Goal: Information Seeking & Learning: Check status

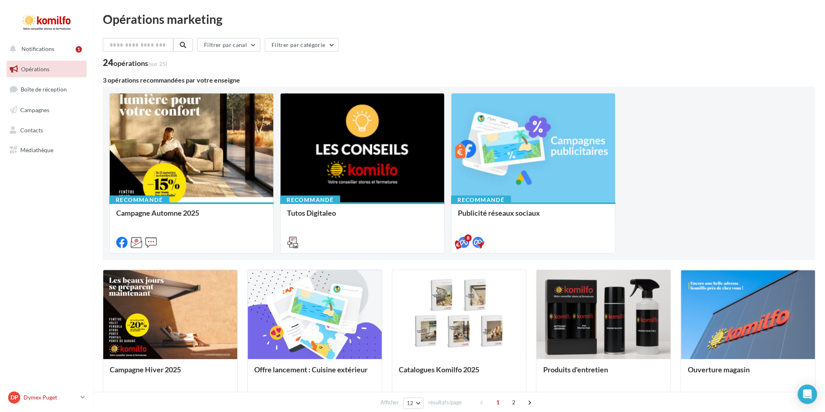
click at [36, 393] on p "Dymex Puget" at bounding box center [50, 397] width 54 height 8
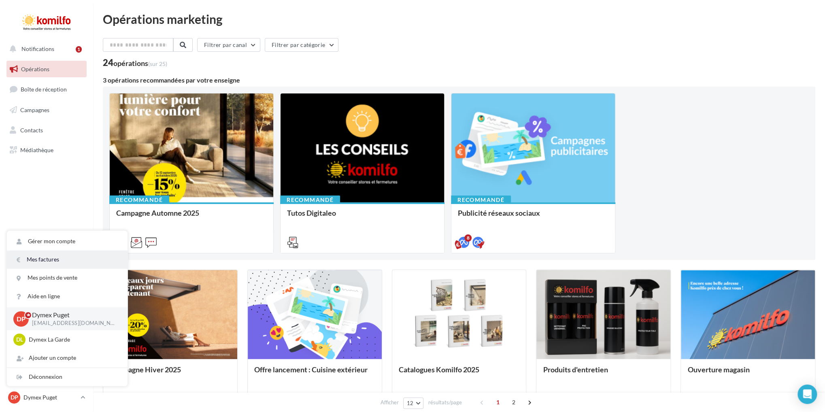
click at [57, 250] on link "Mes factures" at bounding box center [67, 259] width 121 height 18
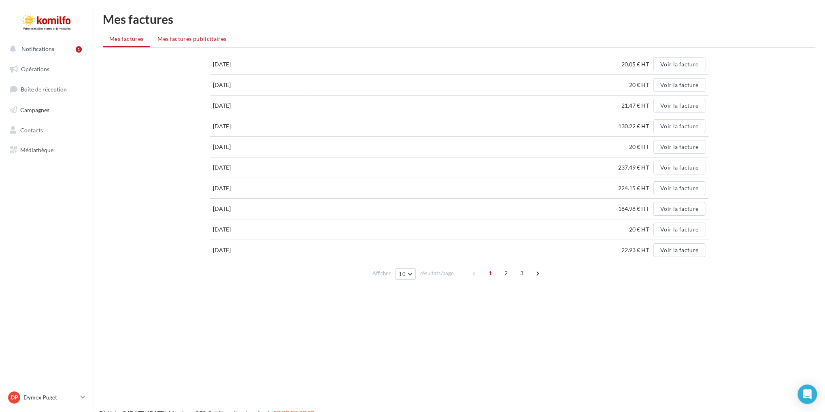
click at [206, 38] on span "Mes factures publicitaires" at bounding box center [191, 38] width 69 height 7
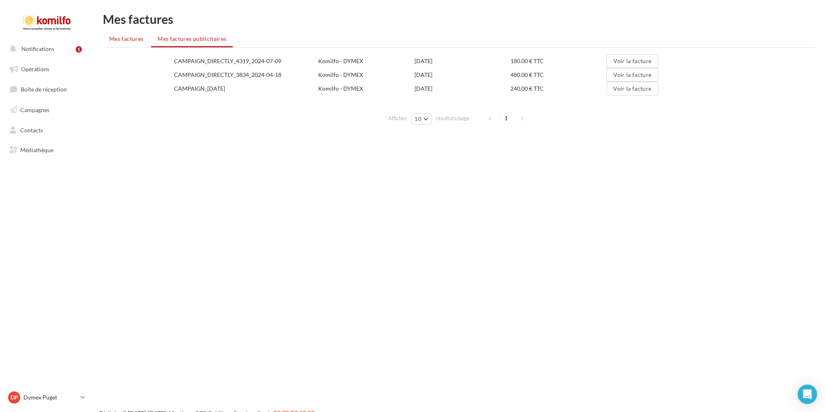
click at [120, 38] on span "Mes factures" at bounding box center [126, 38] width 34 height 7
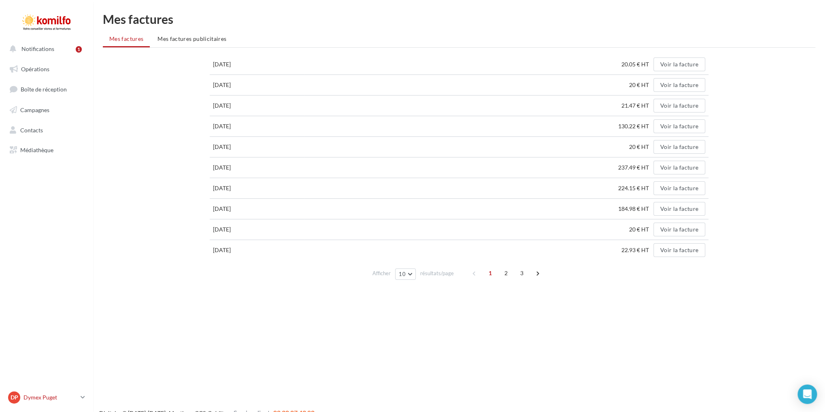
click at [83, 396] on icon at bounding box center [83, 397] width 4 height 7
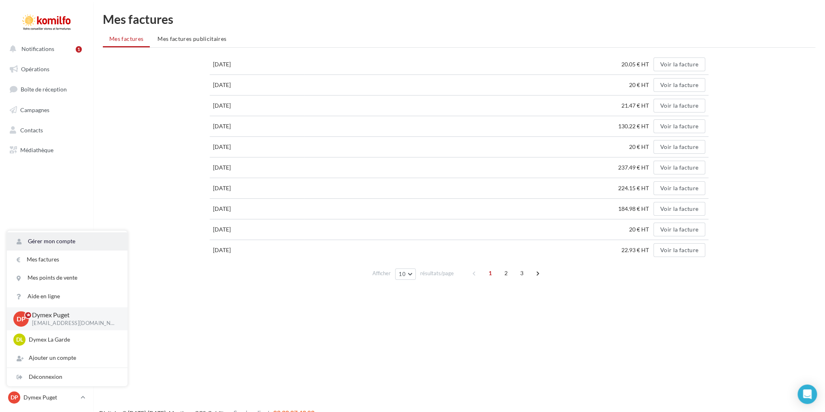
click at [56, 238] on link "Gérer mon compte" at bounding box center [67, 241] width 121 height 18
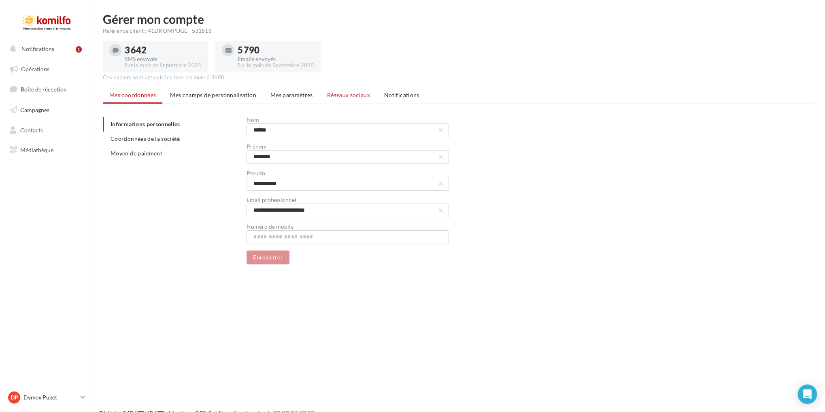
click at [349, 98] on span "Réseaux sociaux" at bounding box center [348, 94] width 43 height 7
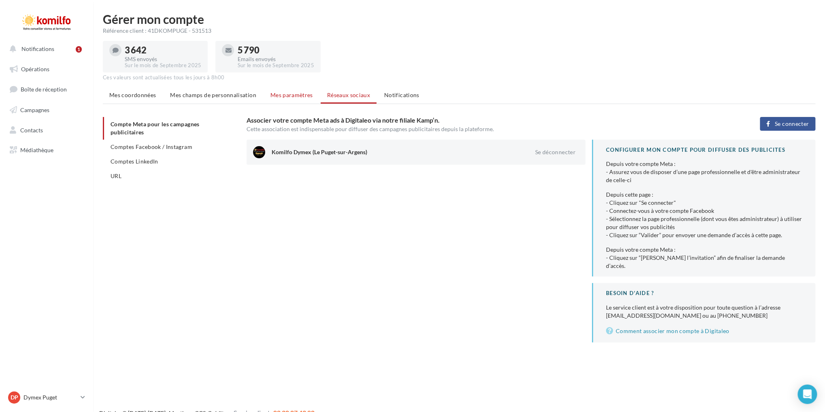
click at [307, 98] on span "Mes paramètres" at bounding box center [291, 94] width 42 height 7
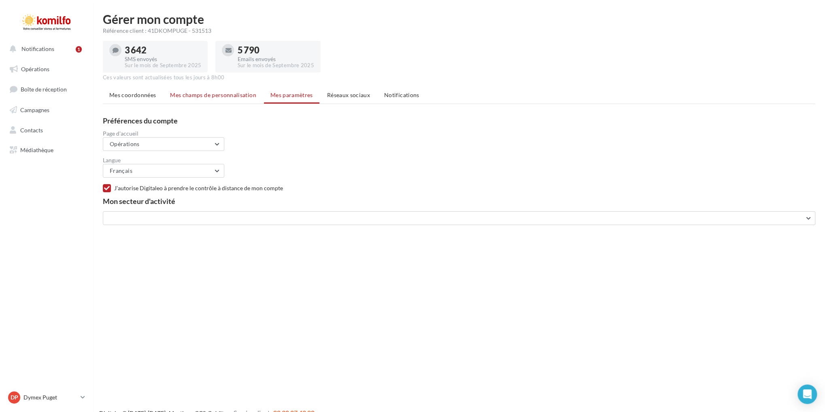
click at [218, 98] on span "Mes champs de personnalisation" at bounding box center [213, 94] width 86 height 7
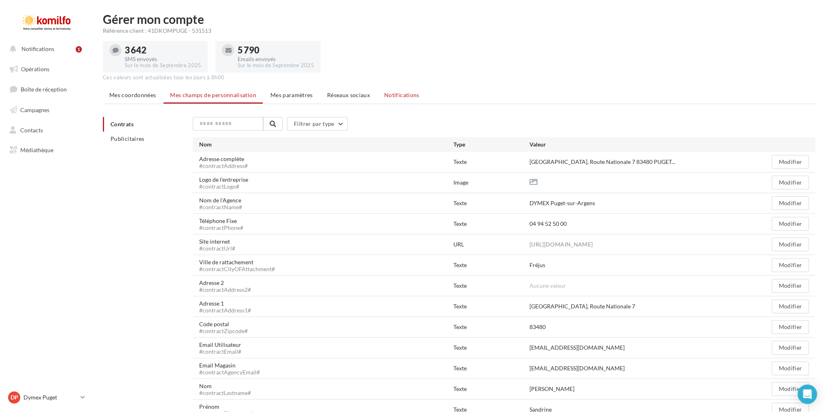
click at [419, 98] on span "Notifications" at bounding box center [401, 94] width 35 height 7
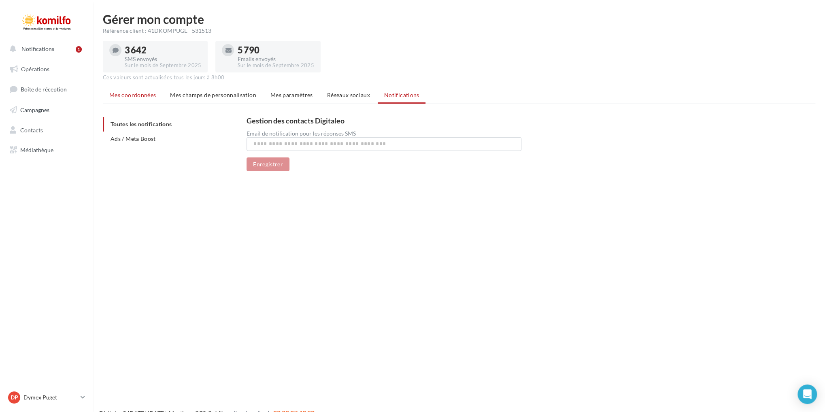
click at [131, 98] on span "Mes coordonnées" at bounding box center [132, 94] width 47 height 7
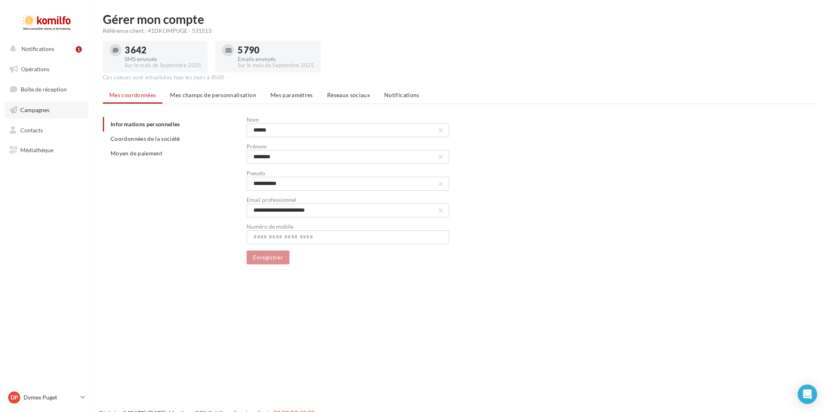
click at [26, 111] on span "Campagnes" at bounding box center [34, 109] width 29 height 7
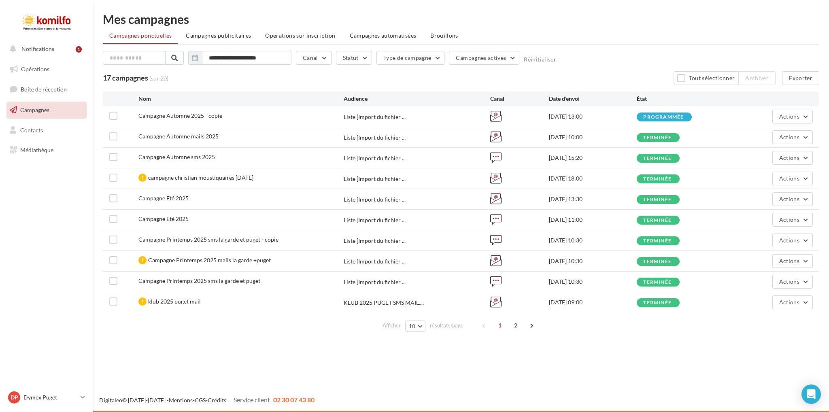
click at [668, 136] on div "terminée" at bounding box center [657, 137] width 28 height 5
click at [809, 136] on button "Actions" at bounding box center [792, 137] width 40 height 14
click at [728, 156] on button "Voir les résultats" at bounding box center [758, 156] width 110 height 21
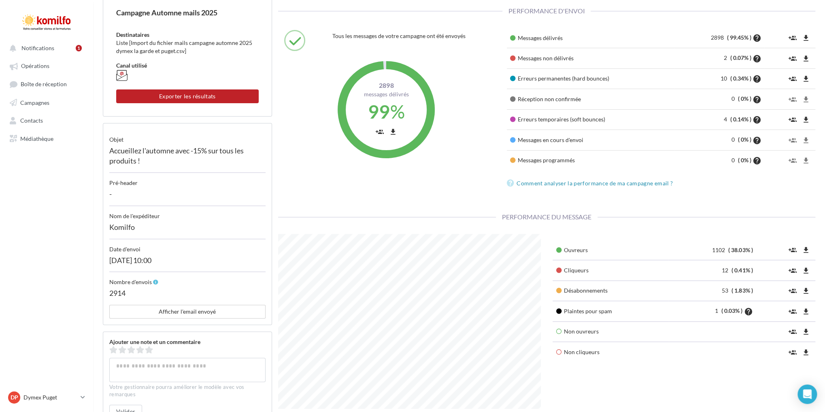
scroll to position [121, 0]
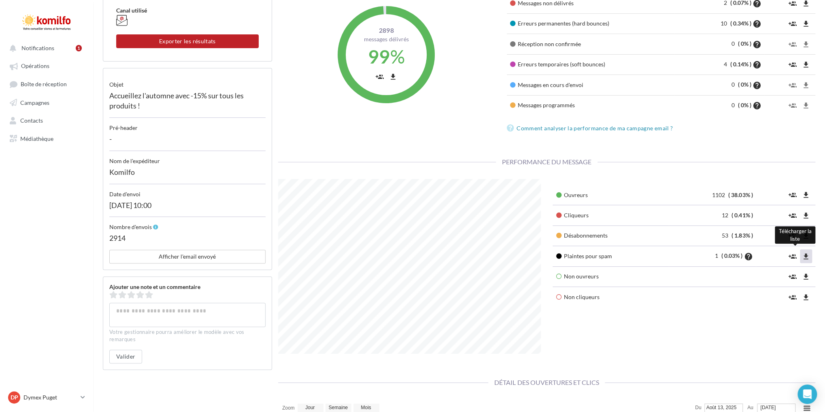
click at [806, 258] on icon "file_download" at bounding box center [806, 256] width 8 height 8
click at [804, 258] on icon "file_download" at bounding box center [806, 256] width 8 height 8
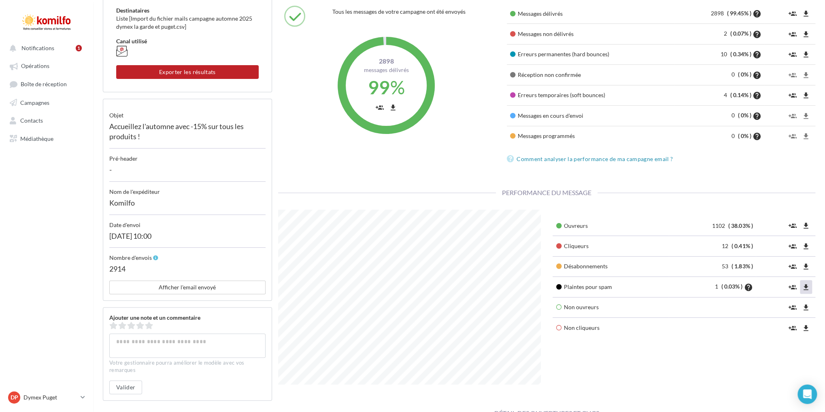
scroll to position [0, 0]
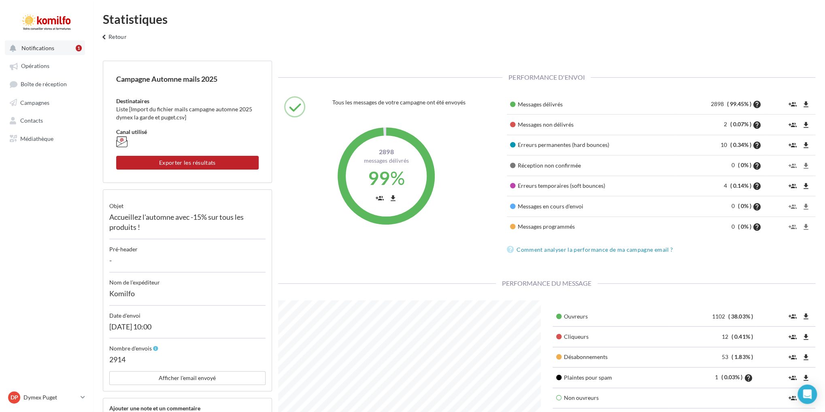
click at [40, 45] on span "Notifications" at bounding box center [37, 48] width 33 height 7
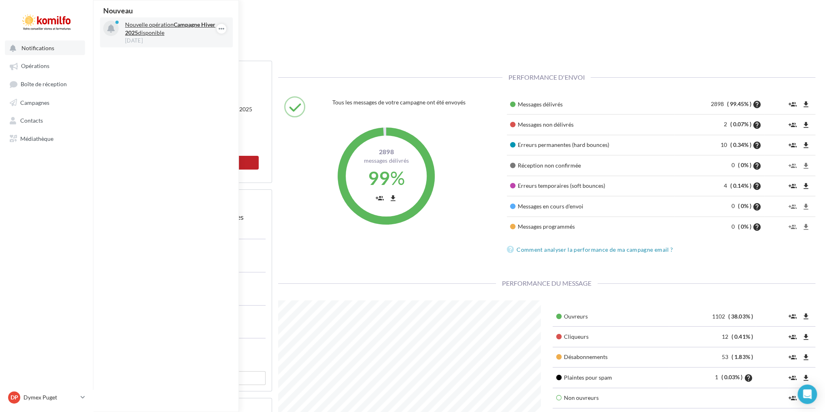
click at [139, 33] on strong "Campagne Hiver 2025" at bounding box center [170, 28] width 90 height 15
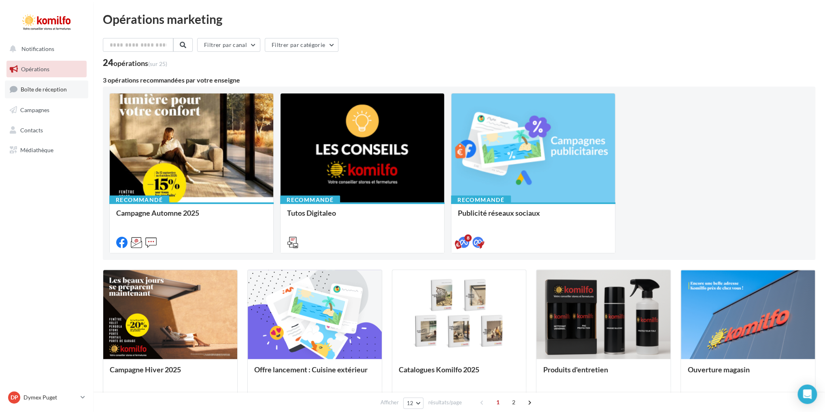
click at [57, 89] on span "Boîte de réception" at bounding box center [44, 89] width 46 height 7
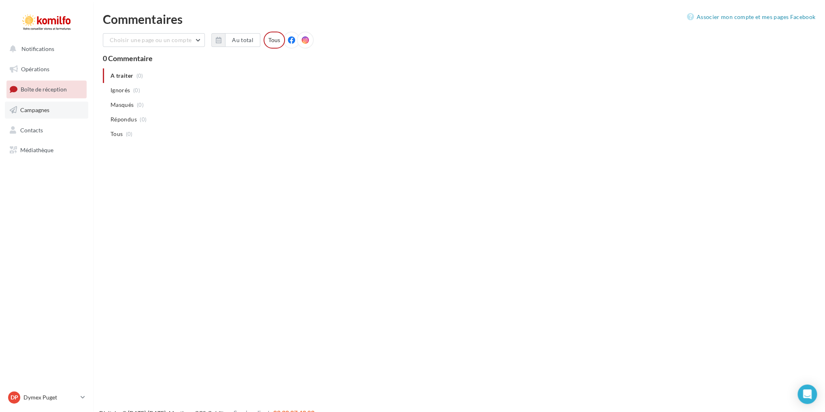
click at [41, 112] on span "Campagnes" at bounding box center [34, 109] width 29 height 7
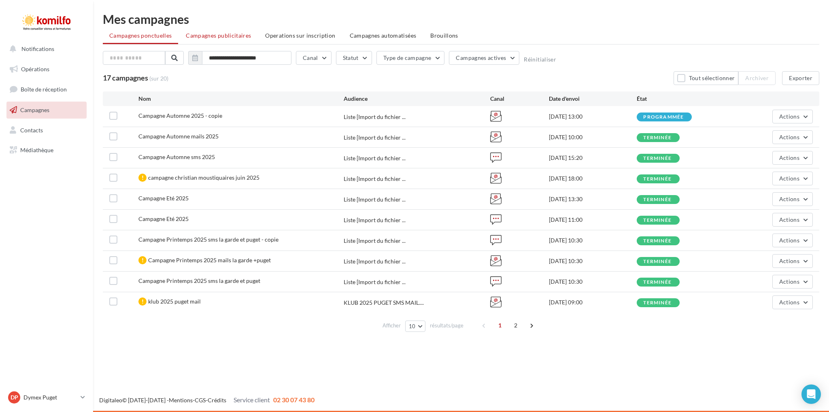
click at [243, 34] on span "Campagnes publicitaires" at bounding box center [218, 35] width 65 height 7
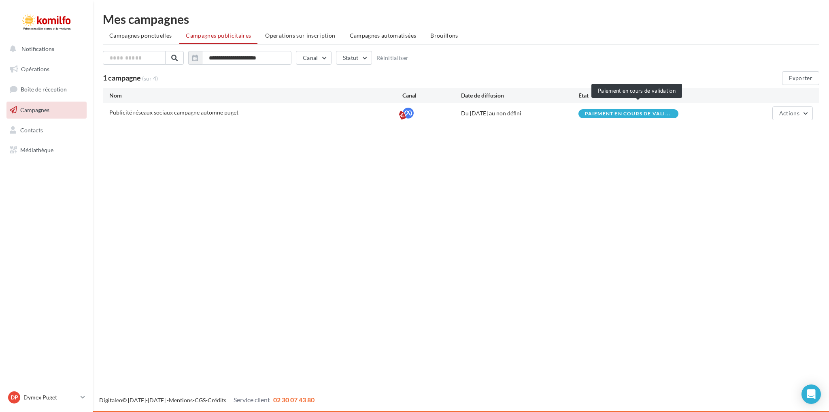
click at [670, 114] on span "Paiement en cours de vali..." at bounding box center [628, 113] width 86 height 5
click at [498, 112] on div "Du 13/09/2025 au non défini" at bounding box center [519, 113] width 117 height 8
click at [194, 113] on span "Publicité réseaux sociaux campagne automne puget" at bounding box center [173, 112] width 129 height 7
click at [414, 112] on div at bounding box center [431, 113] width 59 height 12
click at [795, 114] on span "Actions" at bounding box center [789, 113] width 20 height 7
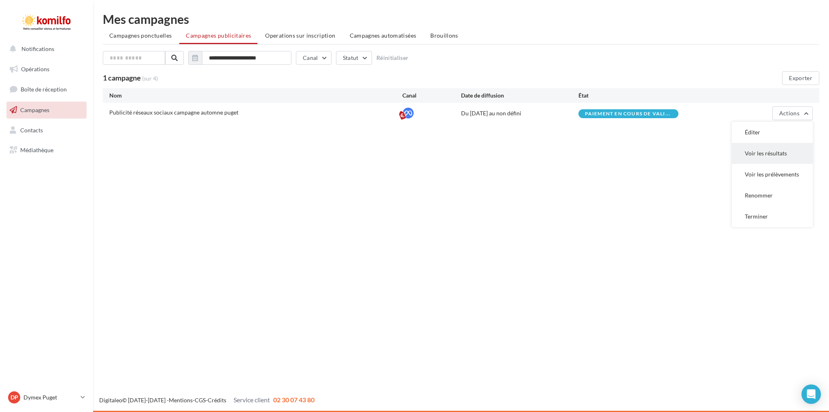
click at [761, 158] on button "Voir les résultats" at bounding box center [772, 153] width 81 height 21
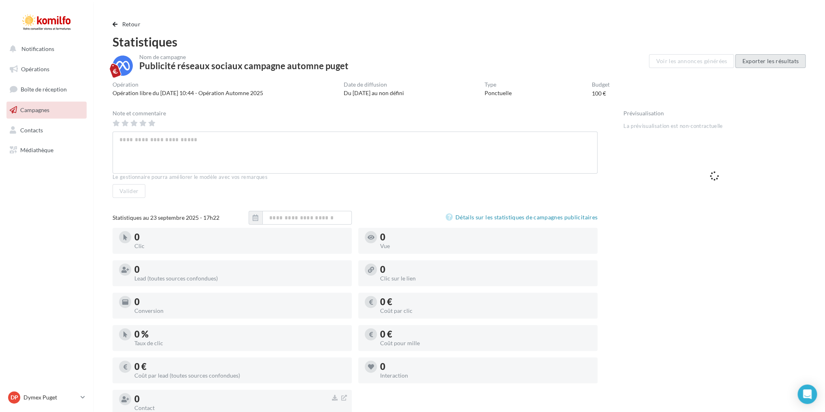
click at [757, 63] on button "Exporter les résultats" at bounding box center [770, 61] width 70 height 14
click at [115, 24] on span "button" at bounding box center [114, 24] width 5 height 6
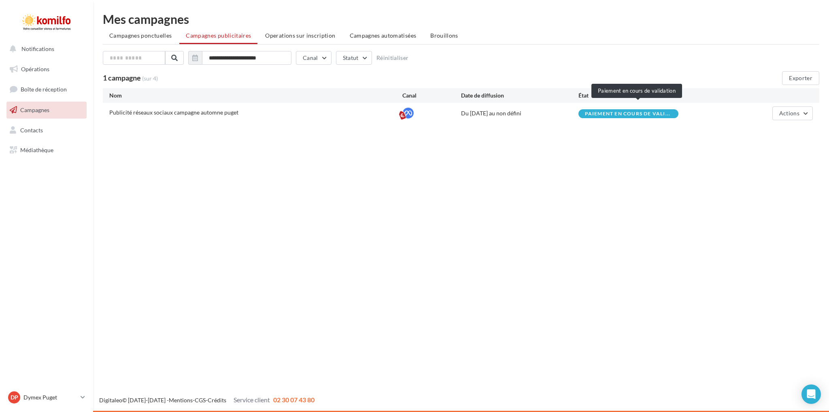
click at [635, 114] on span "Paiement en cours de vali..." at bounding box center [628, 113] width 86 height 5
click at [613, 114] on span "Paiement en cours de vali..." at bounding box center [628, 113] width 86 height 5
click at [658, 115] on span "Paiement en cours de vali..." at bounding box center [628, 113] width 86 height 5
click at [809, 114] on button "Actions" at bounding box center [792, 113] width 40 height 14
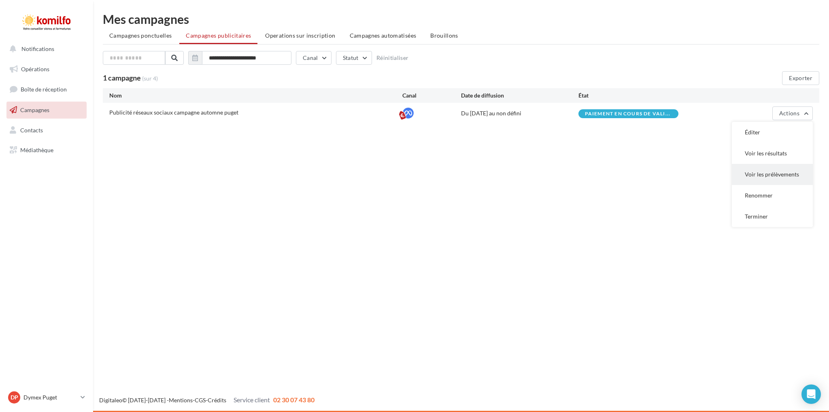
click at [779, 175] on button "Voir les prélèvements" at bounding box center [772, 174] width 81 height 21
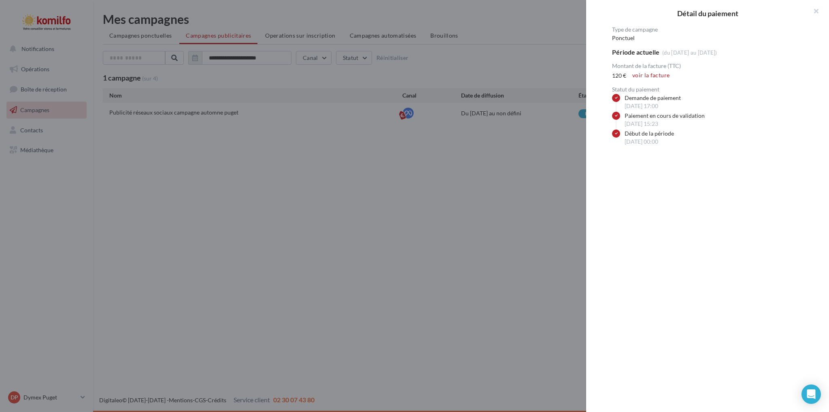
click at [342, 284] on div at bounding box center [414, 206] width 829 height 412
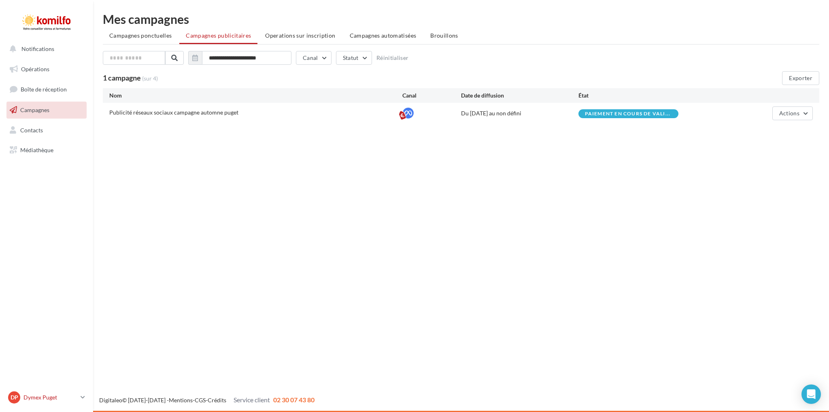
click at [82, 396] on icon at bounding box center [83, 397] width 4 height 7
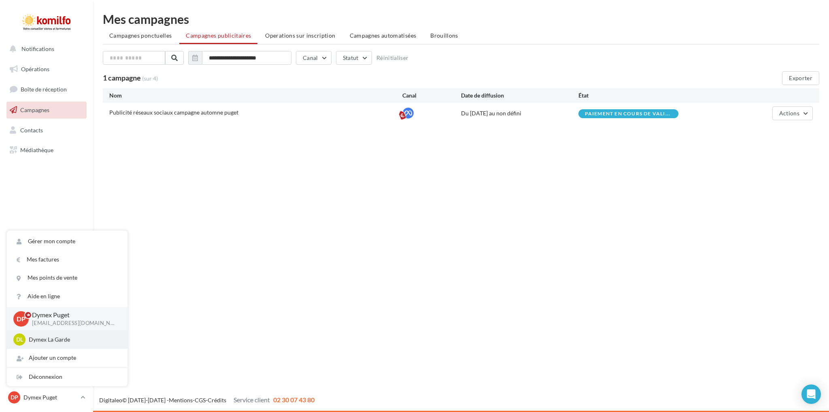
click at [73, 338] on p "Dymex La Garde" at bounding box center [73, 339] width 89 height 8
